Goal: Task Accomplishment & Management: Use online tool/utility

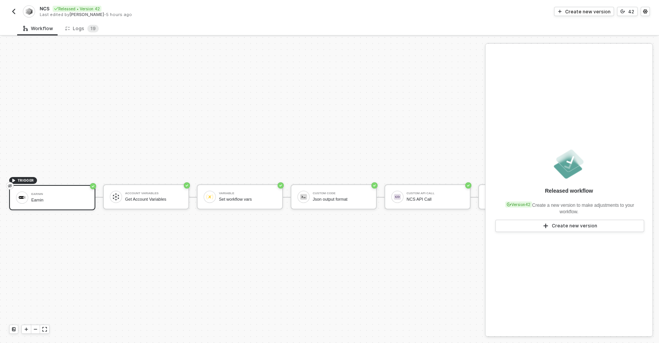
scroll to position [14, 0]
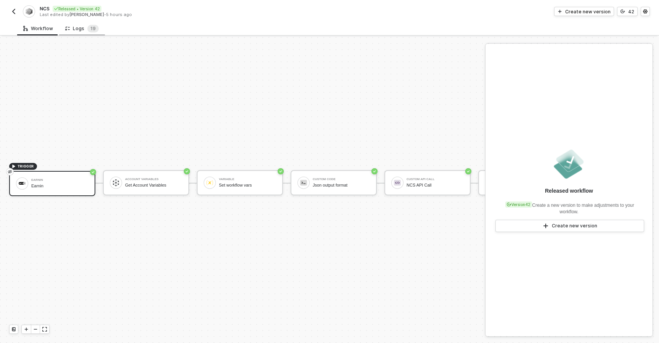
click at [82, 31] on div "Logs 1 9" at bounding box center [82, 29] width 34 height 8
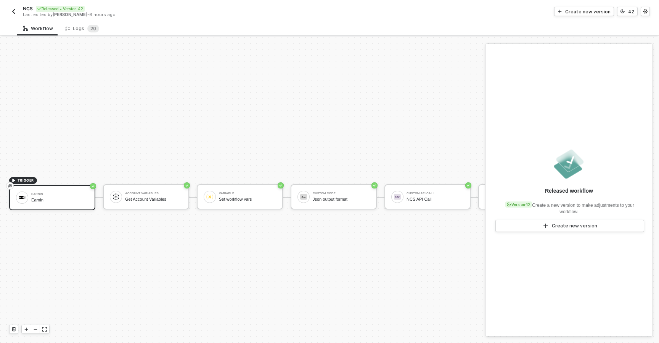
scroll to position [14, 0]
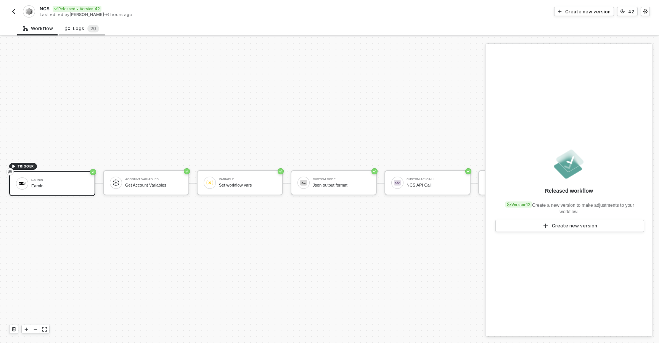
click at [73, 27] on div "Logs 2 0" at bounding box center [82, 29] width 34 height 8
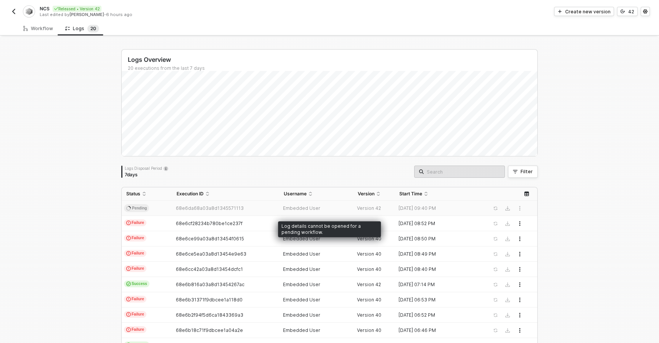
click at [253, 202] on td "68e6da68a03a8d1345571113" at bounding box center [225, 208] width 107 height 15
